Goal: Submit feedback/report problem

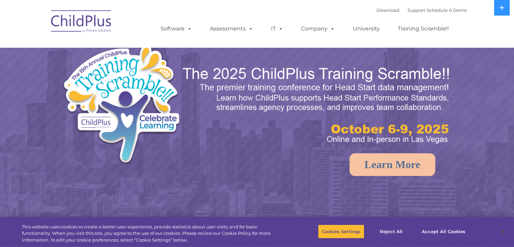
select select "MEDIUM"
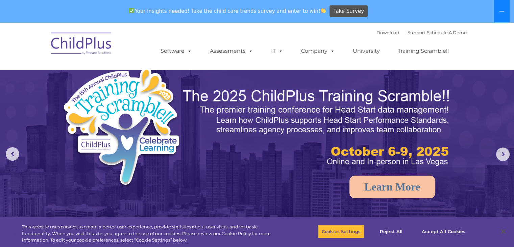
click at [504, 14] on icon at bounding box center [501, 10] width 5 height 5
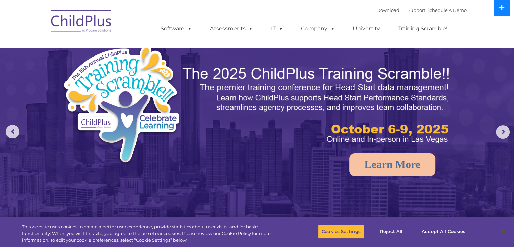
click at [504, 14] on button at bounding box center [502, 8] width 16 height 16
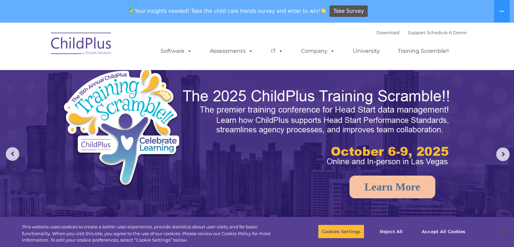
click at [81, 45] on img at bounding box center [82, 45] width 68 height 34
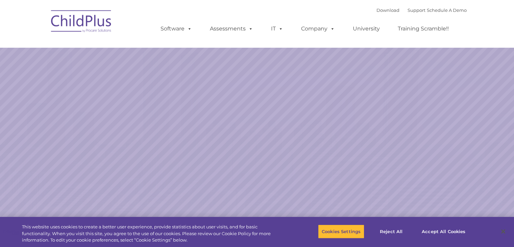
select select "MEDIUM"
